Goal: Task Accomplishment & Management: Manage account settings

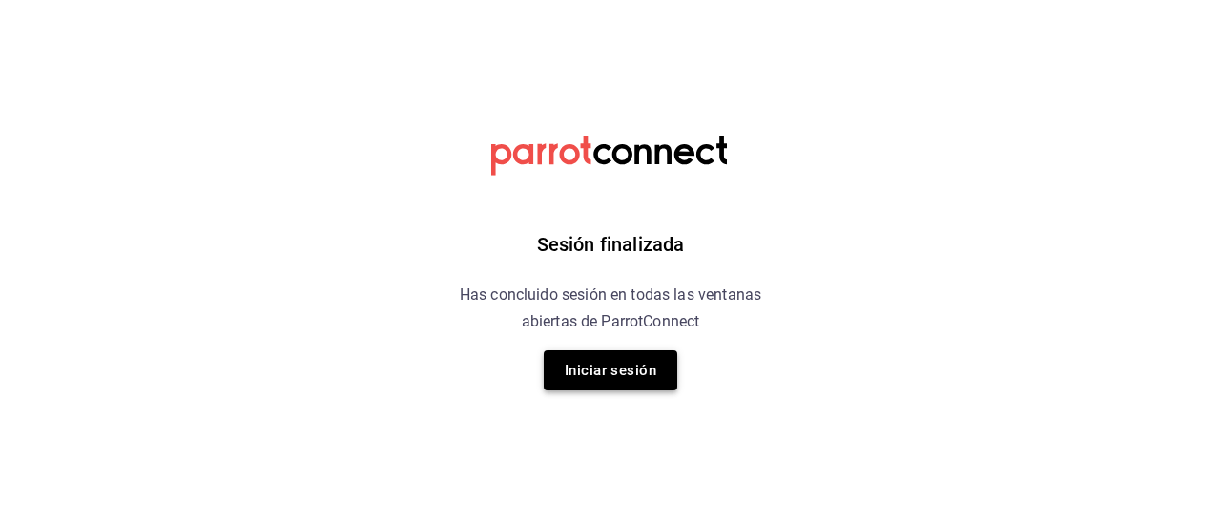
click at [603, 363] on button "Iniciar sesión" at bounding box center [611, 370] width 134 height 40
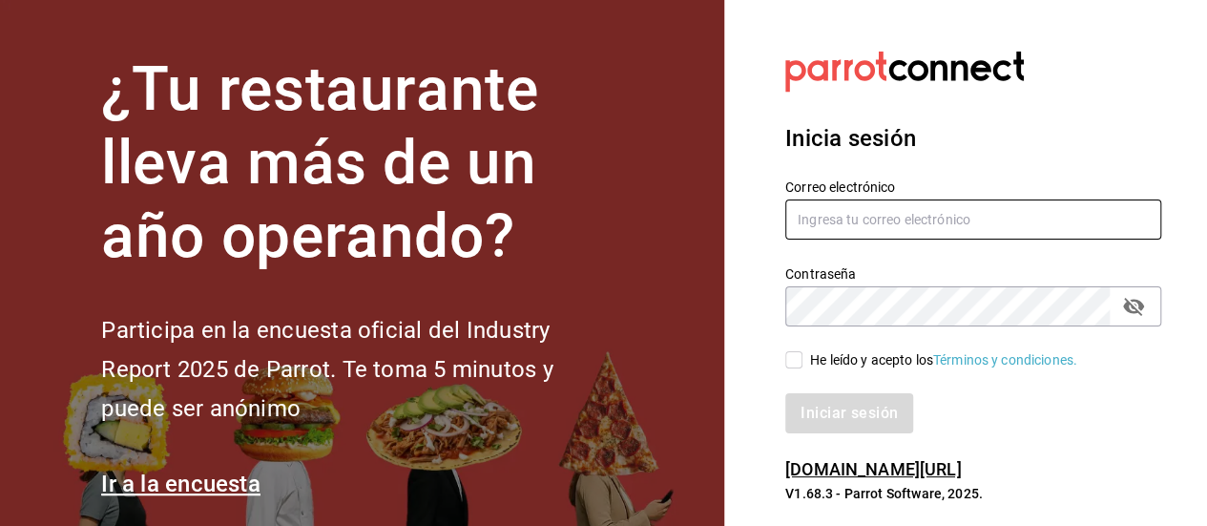
click at [882, 227] on input "text" at bounding box center [973, 219] width 376 height 40
type input "dayannajimennez@gmail.com"
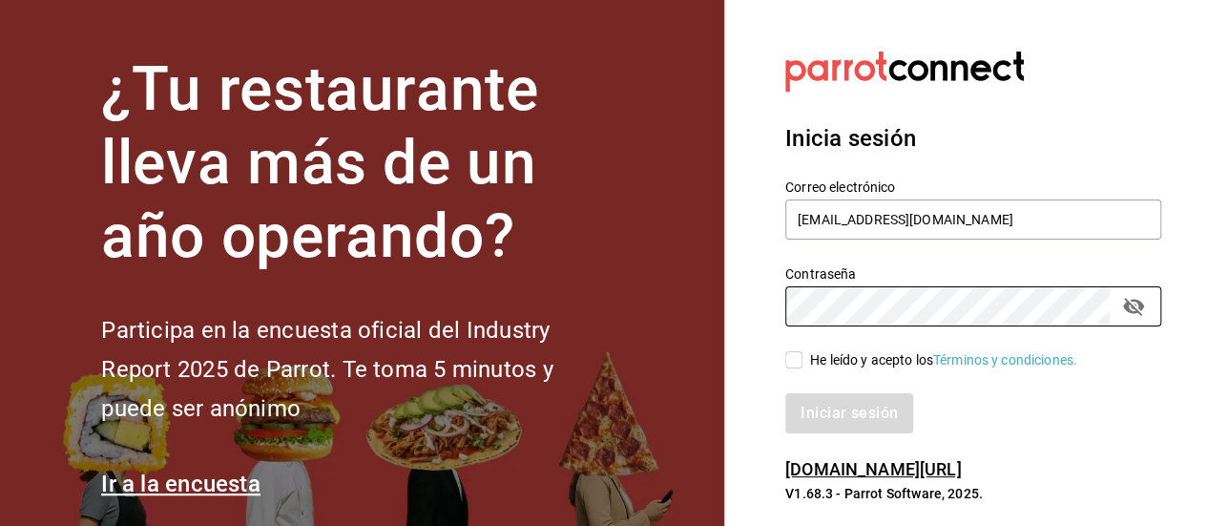
click at [793, 365] on input "He leído y acepto los Términos y condiciones." at bounding box center [793, 359] width 17 height 17
checkbox input "true"
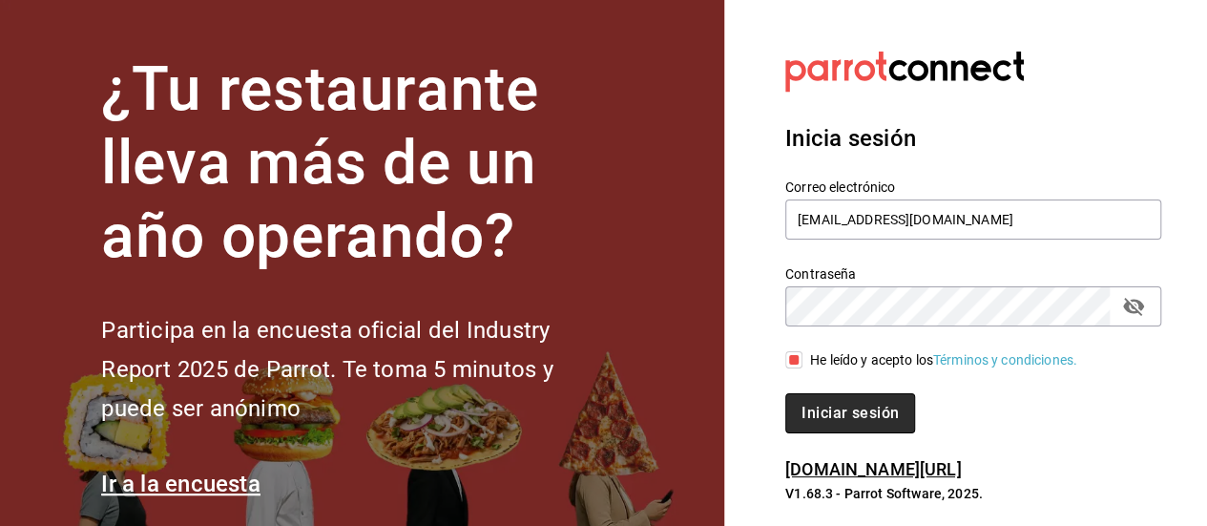
click at [834, 420] on button "Iniciar sesión" at bounding box center [850, 413] width 130 height 40
